Goal: Task Accomplishment & Management: Complete application form

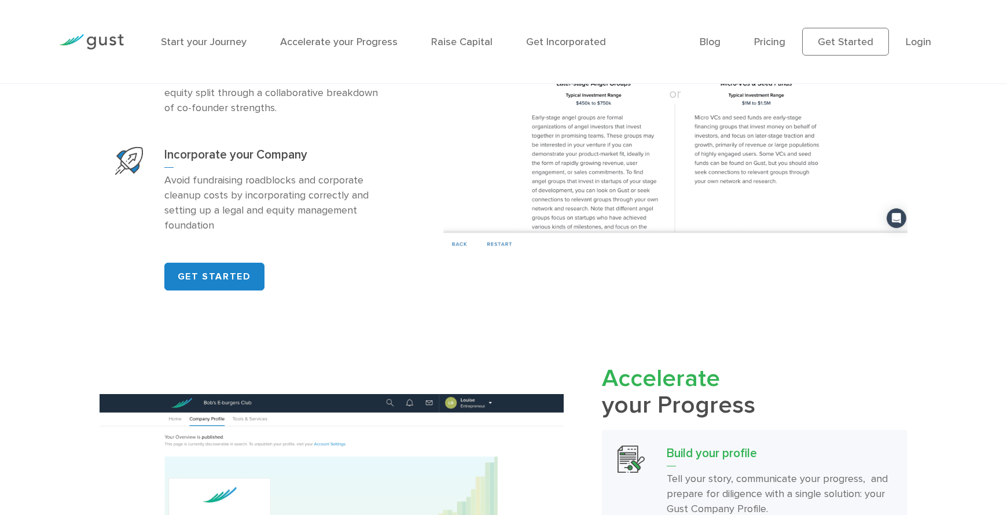
scroll to position [933, 0]
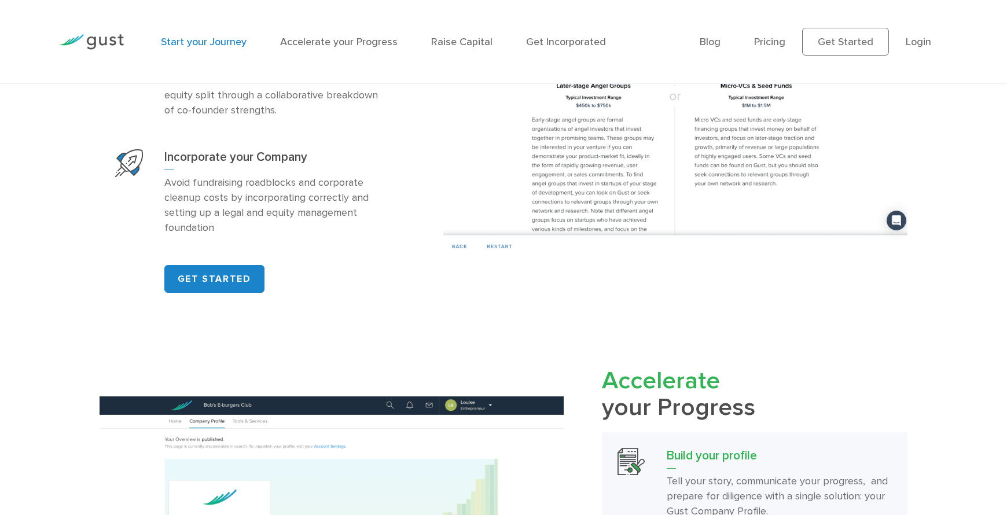
click at [219, 41] on link "Start your Journey" at bounding box center [204, 42] width 86 height 12
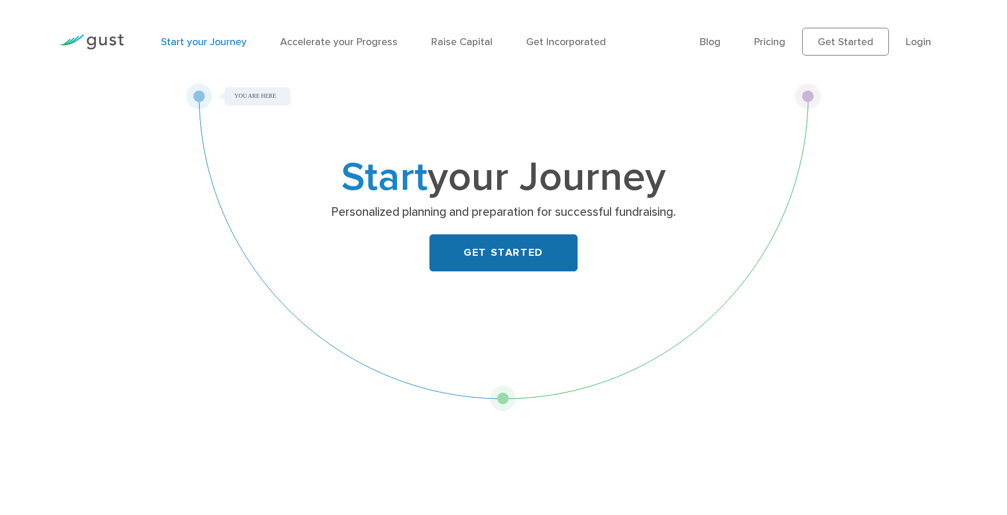
click at [470, 248] on link "GET STARTED" at bounding box center [503, 252] width 148 height 37
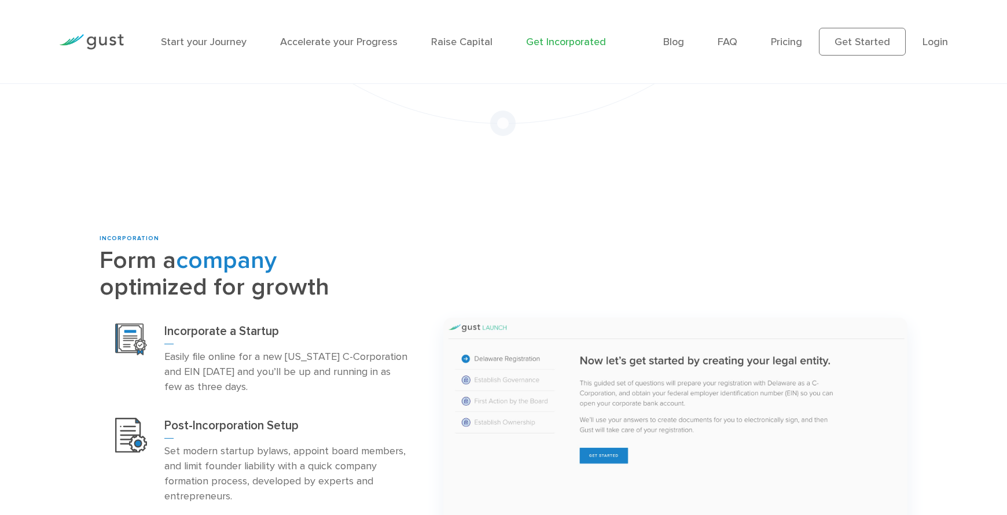
scroll to position [229, 0]
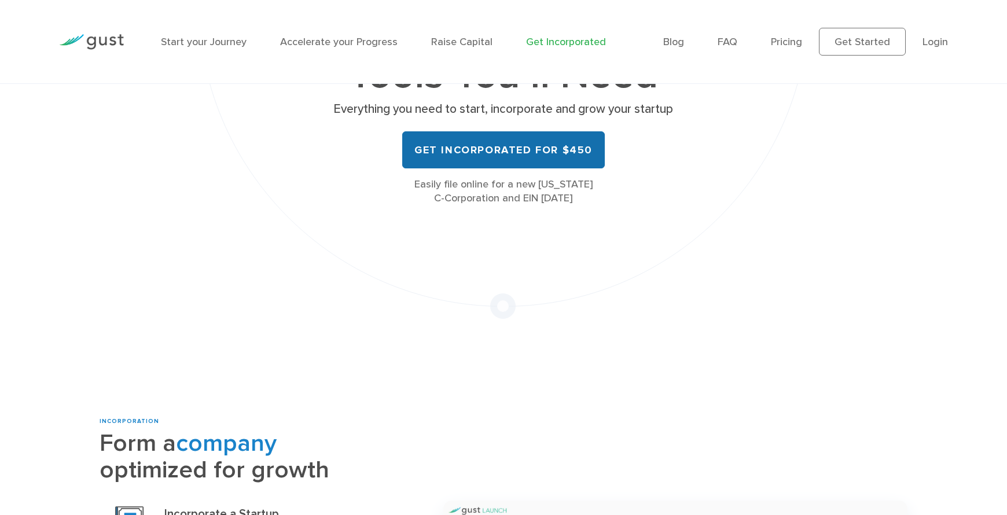
click at [535, 147] on link "Get Incorporated for $450" at bounding box center [503, 149] width 202 height 37
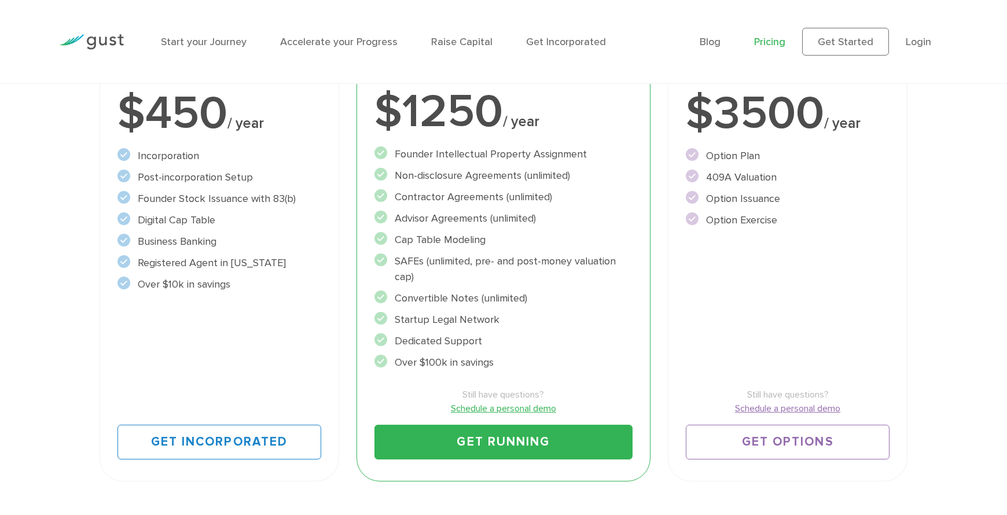
scroll to position [297, 0]
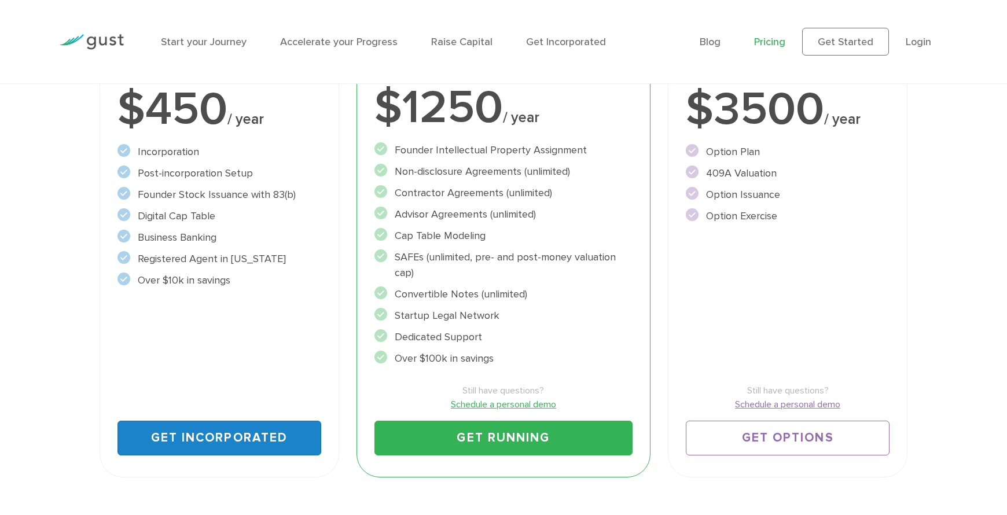
click at [225, 435] on link "Get Incorporated" at bounding box center [219, 438] width 204 height 35
